Goal: Task Accomplishment & Management: Complete application form

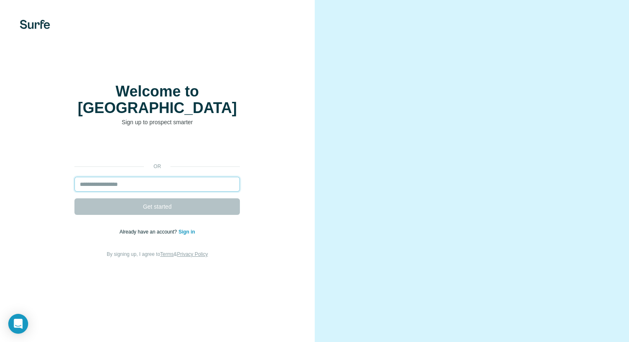
click at [106, 177] on input "email" at bounding box center [156, 184] width 165 height 15
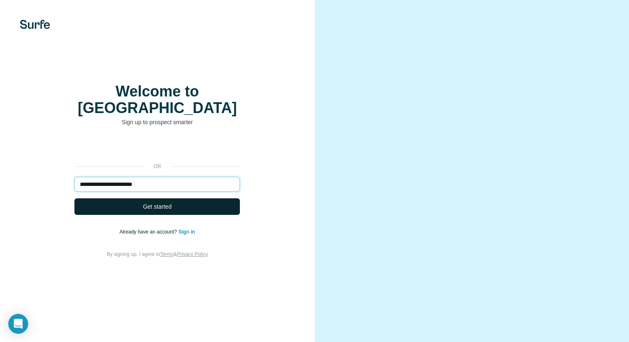
type input "**********"
click at [149, 202] on span "Get started" at bounding box center [157, 206] width 29 height 8
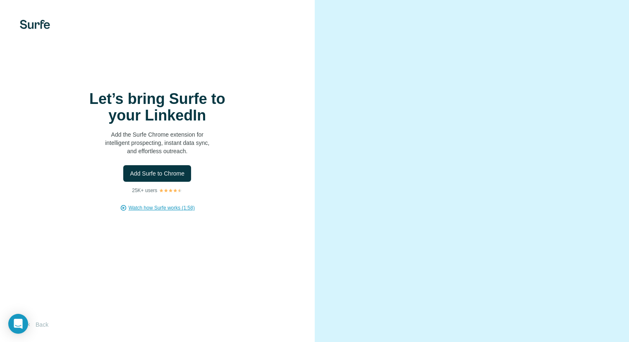
click at [151, 207] on span "Watch how Surfe works (1:58)" at bounding box center [162, 207] width 66 height 7
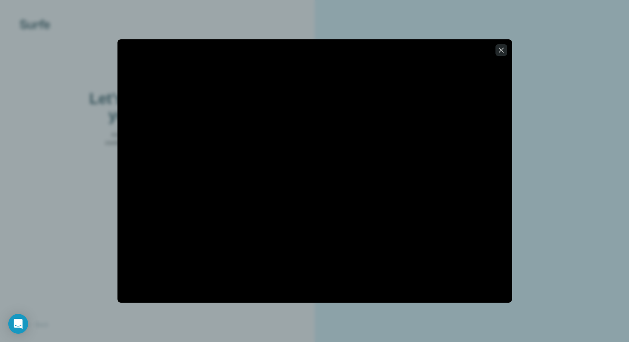
click at [503, 48] on icon "button" at bounding box center [501, 50] width 8 height 8
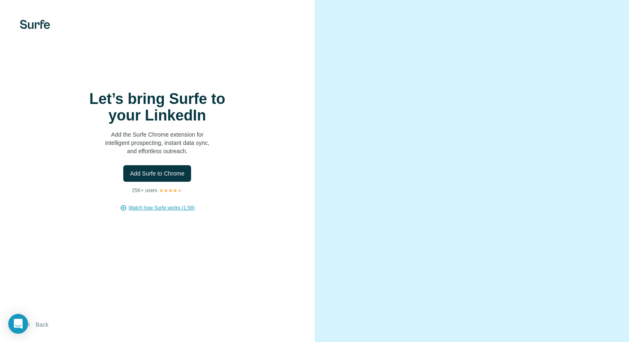
click at [43, 324] on button "Back" at bounding box center [37, 324] width 34 height 15
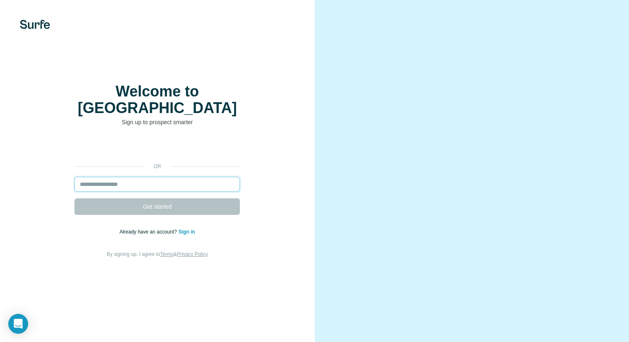
click at [94, 180] on input "email" at bounding box center [156, 184] width 165 height 15
click at [84, 177] on input "email" at bounding box center [156, 184] width 165 height 15
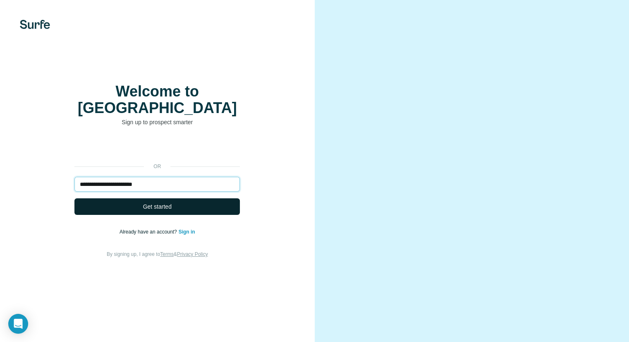
type input "**********"
click at [151, 202] on span "Get started" at bounding box center [157, 206] width 29 height 8
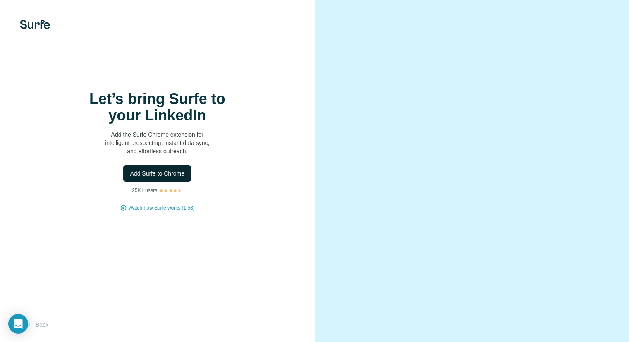
click at [154, 178] on button "Add Surfe to Chrome" at bounding box center [157, 173] width 68 height 17
